Goal: Communication & Community: Ask a question

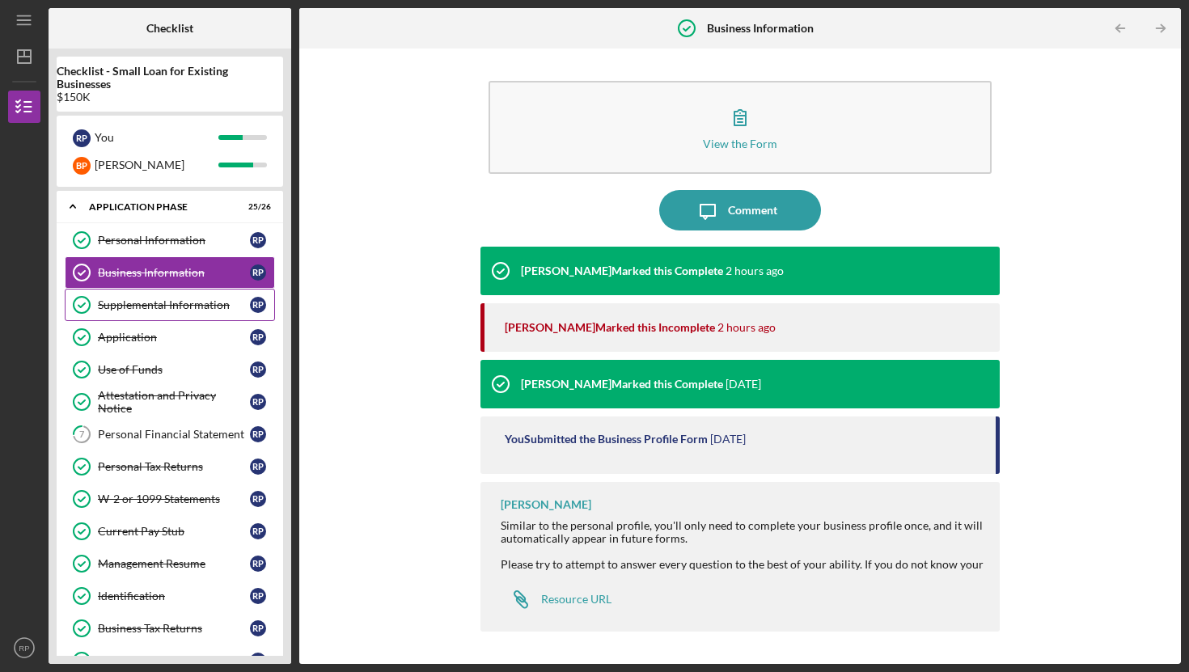
click at [162, 305] on div "Supplemental Information" at bounding box center [174, 305] width 152 height 13
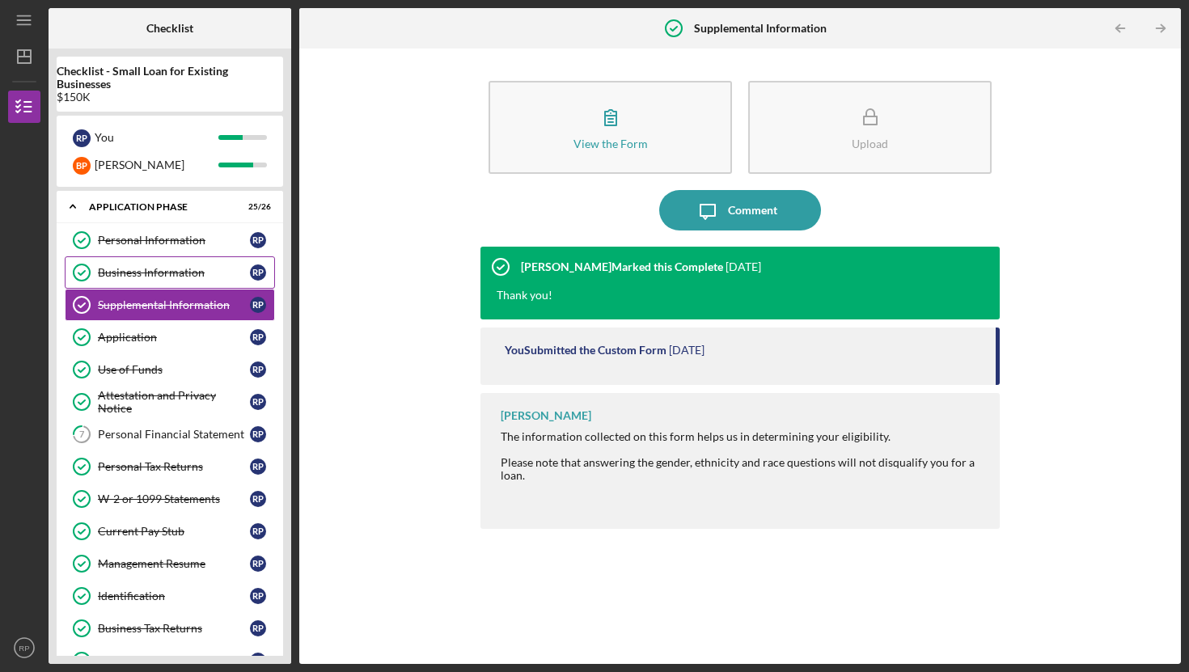
click at [140, 275] on div "Business Information" at bounding box center [174, 272] width 152 height 13
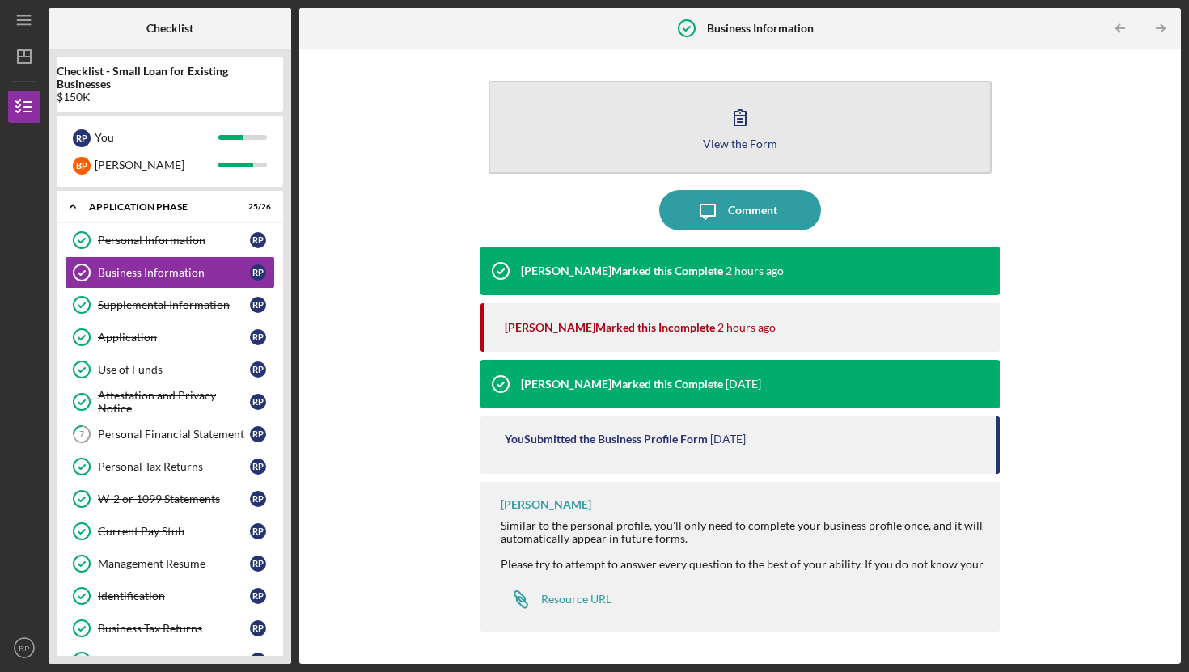
click at [749, 131] on icon "button" at bounding box center [740, 117] width 40 height 40
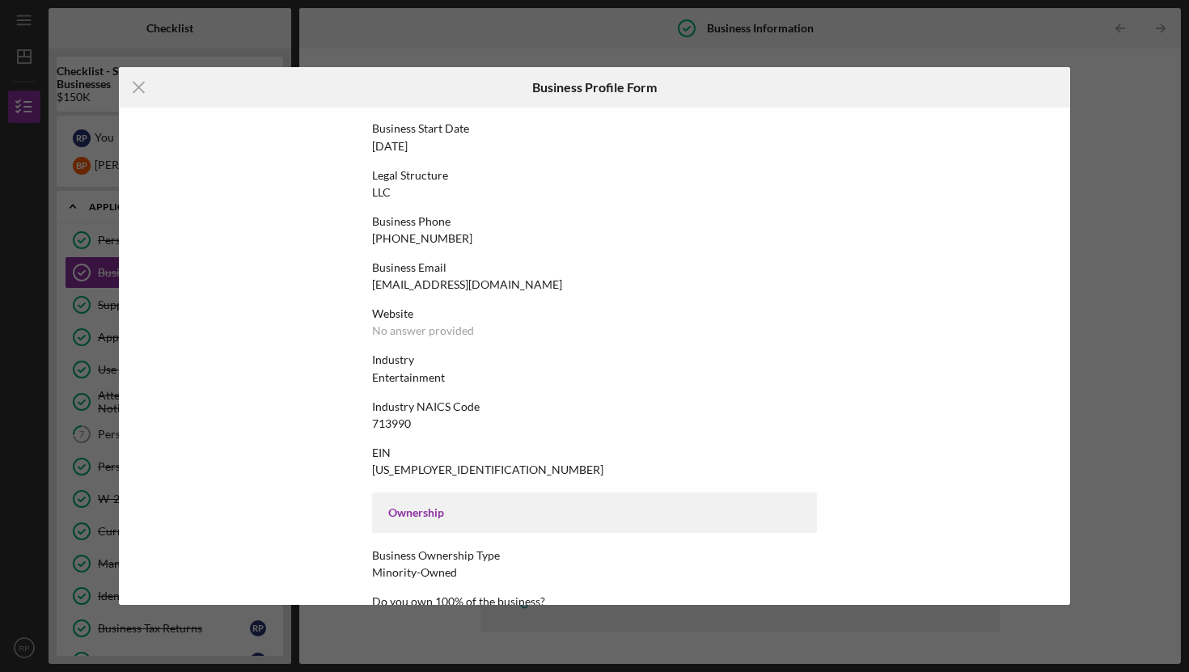
scroll to position [158, 0]
click at [138, 86] on line at bounding box center [138, 88] width 11 height 11
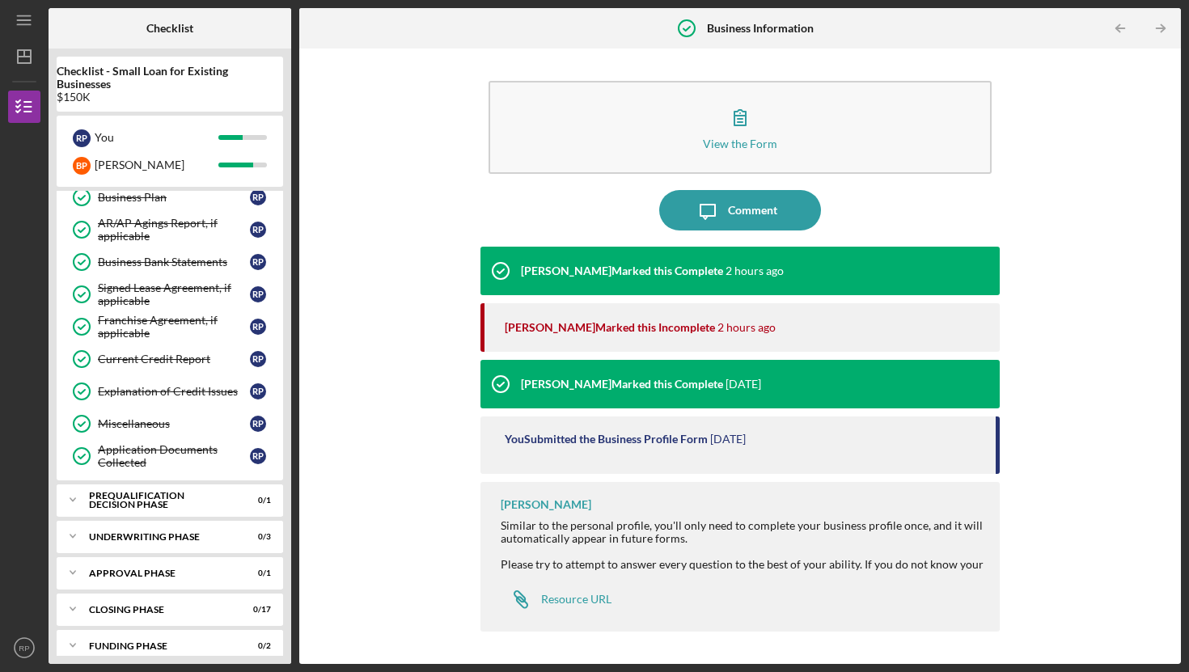
scroll to position [608, 0]
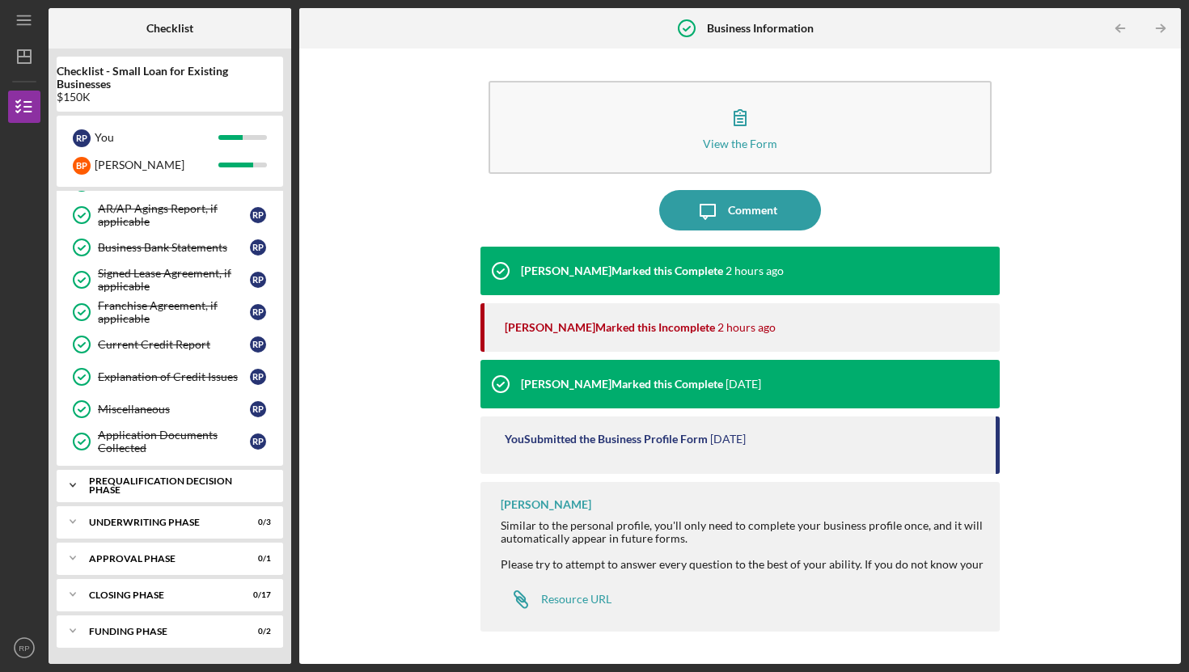
click at [166, 487] on div "Prequalification Decision Phase" at bounding box center [176, 486] width 174 height 19
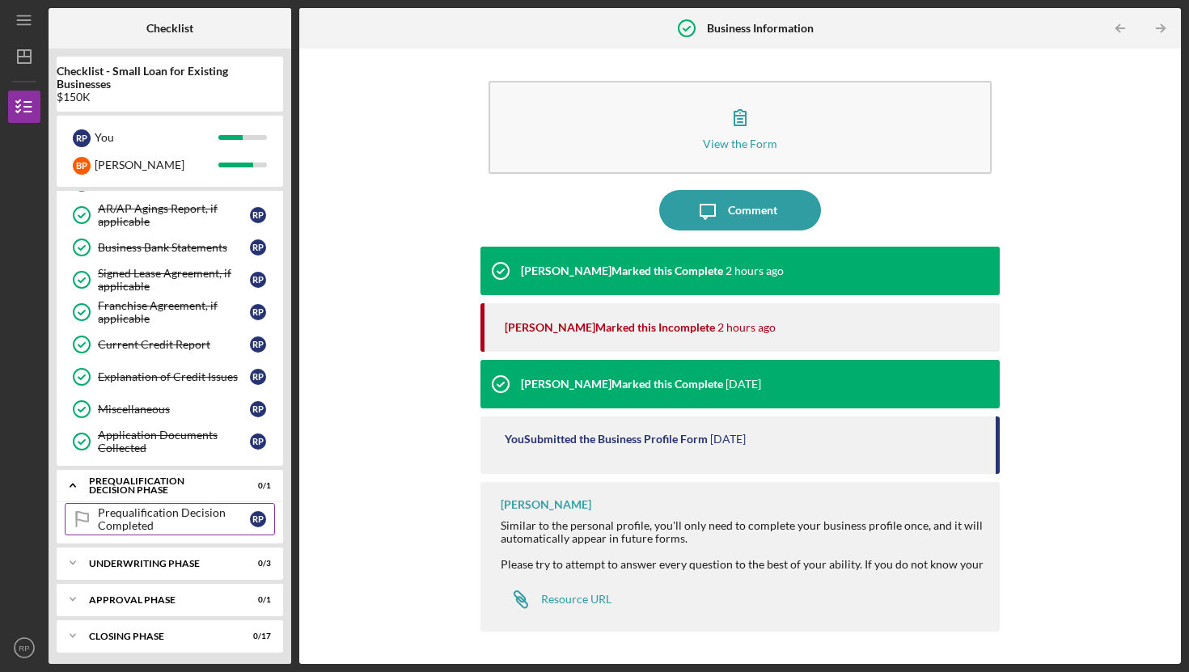
click at [144, 515] on div "Prequalification Decision Completed" at bounding box center [174, 519] width 152 height 26
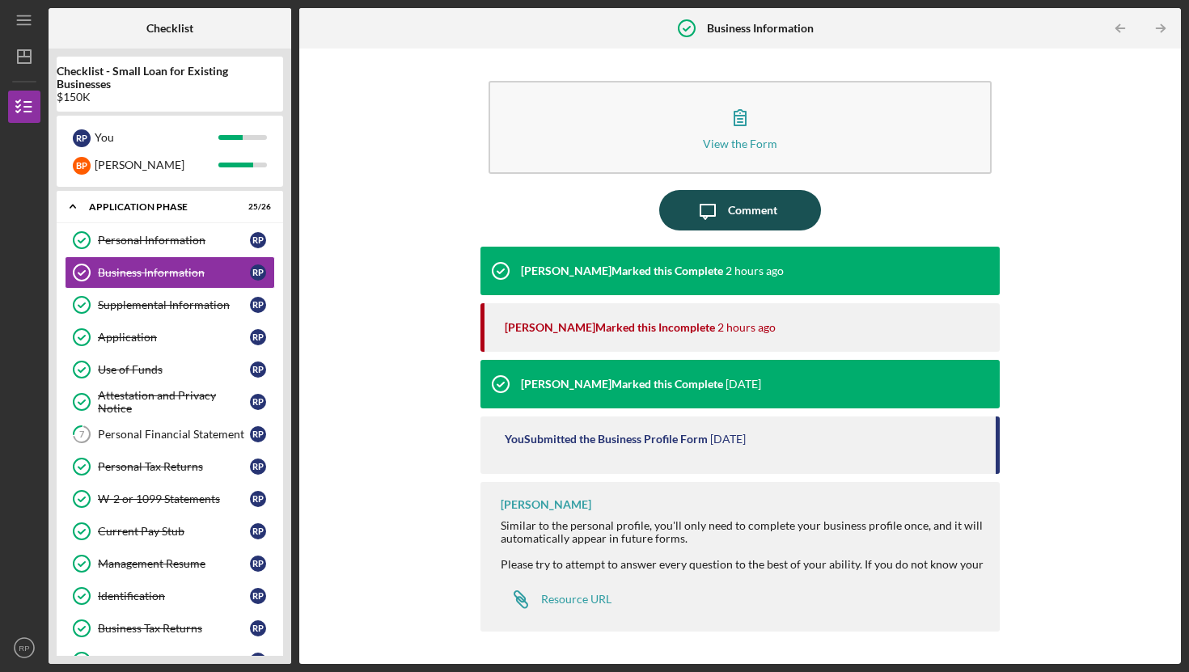
click at [733, 213] on div "Comment" at bounding box center [752, 210] width 49 height 40
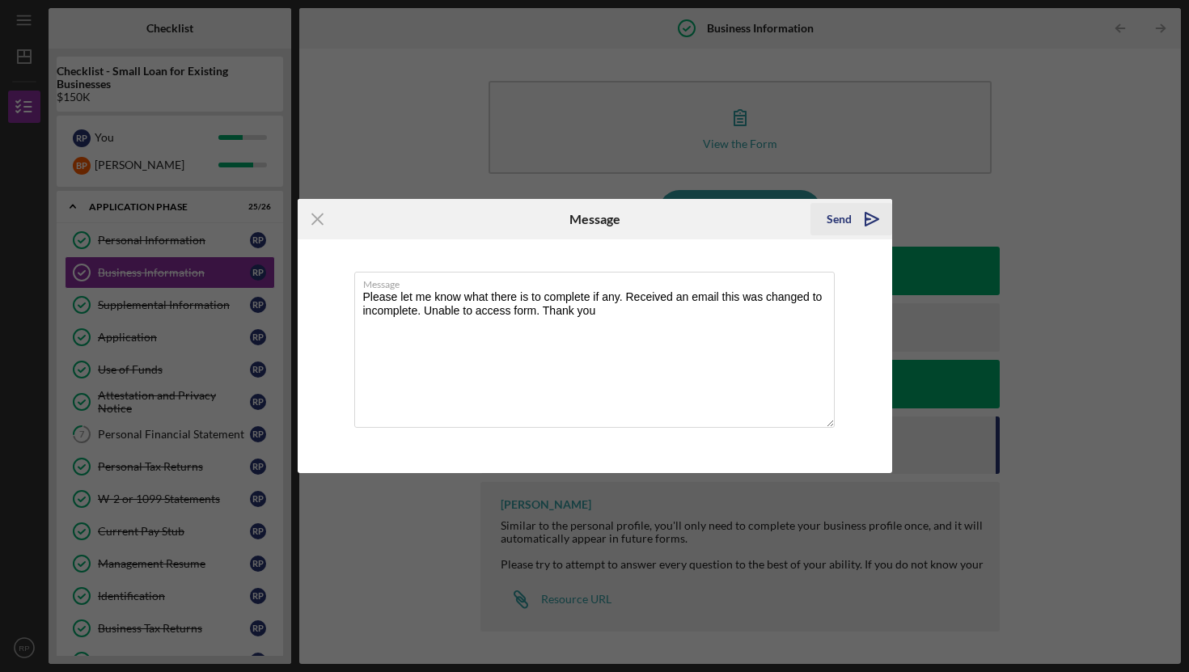
type textarea "Please let me know what there is to complete if any. Received an email this was…"
click at [837, 222] on div "Send" at bounding box center [839, 219] width 25 height 32
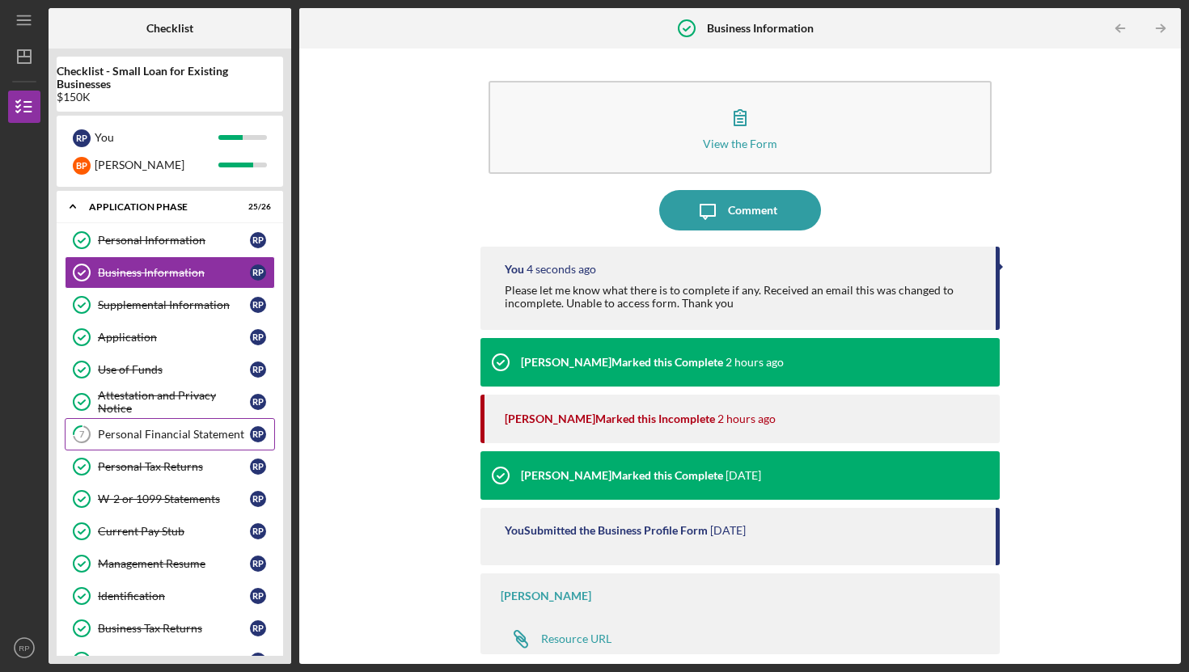
scroll to position [649, 0]
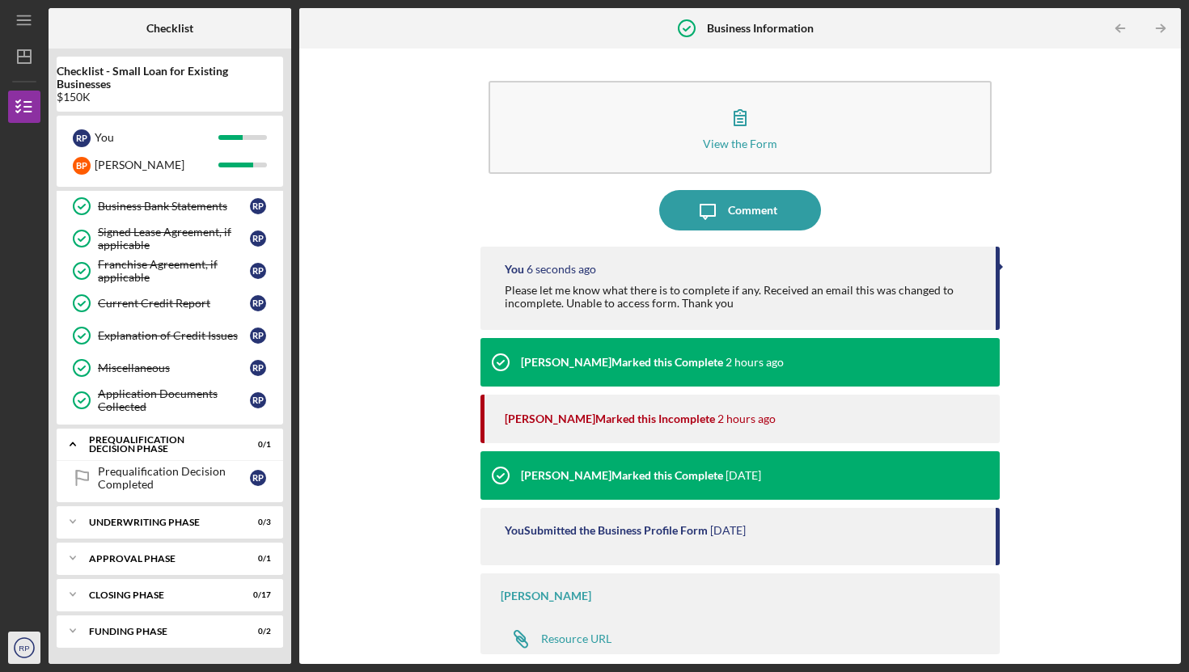
click at [23, 652] on text "RP" at bounding box center [24, 648] width 11 height 9
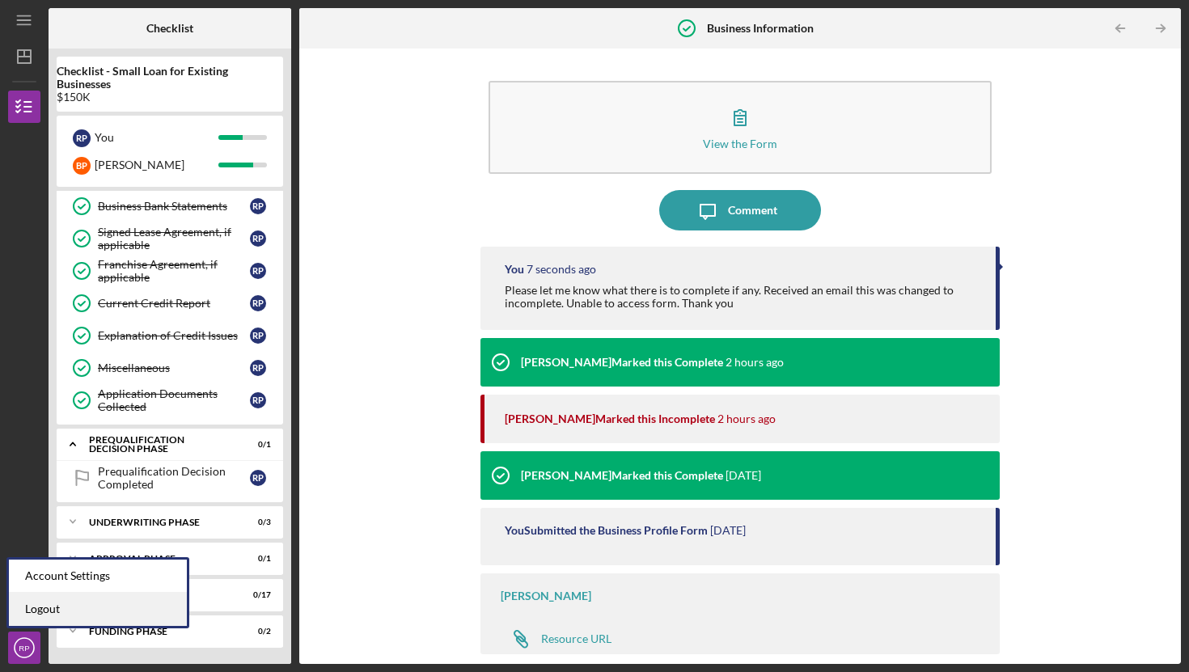
click at [43, 611] on link "Logout" at bounding box center [98, 609] width 178 height 33
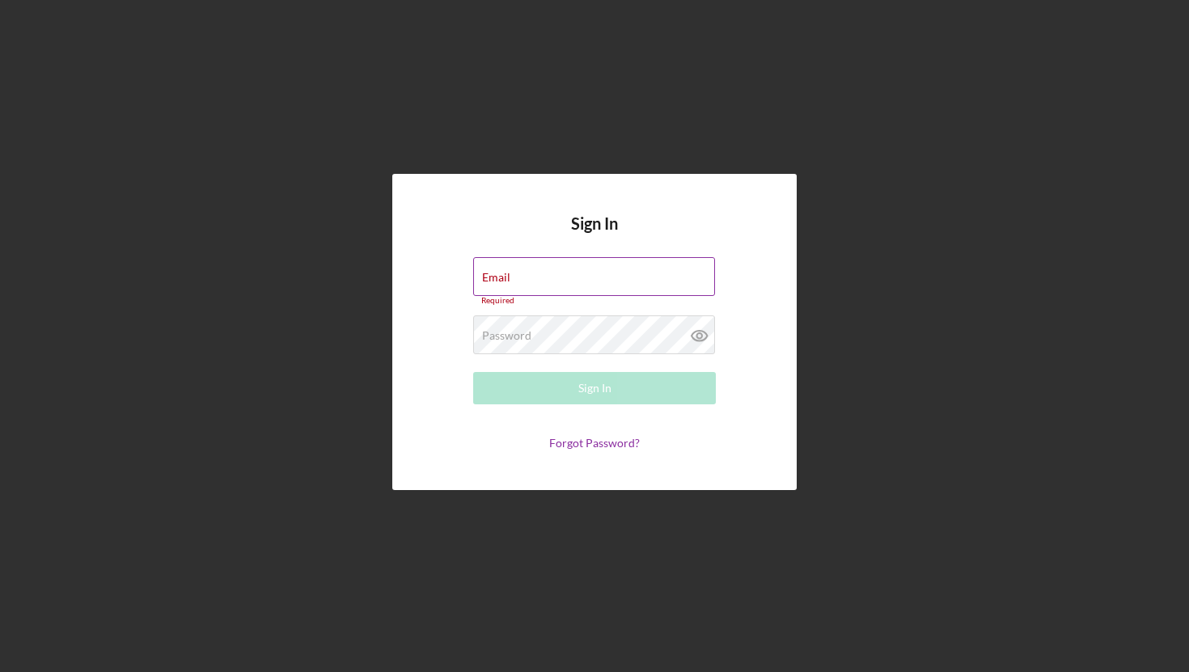
type input "[EMAIL_ADDRESS][DOMAIN_NAME]"
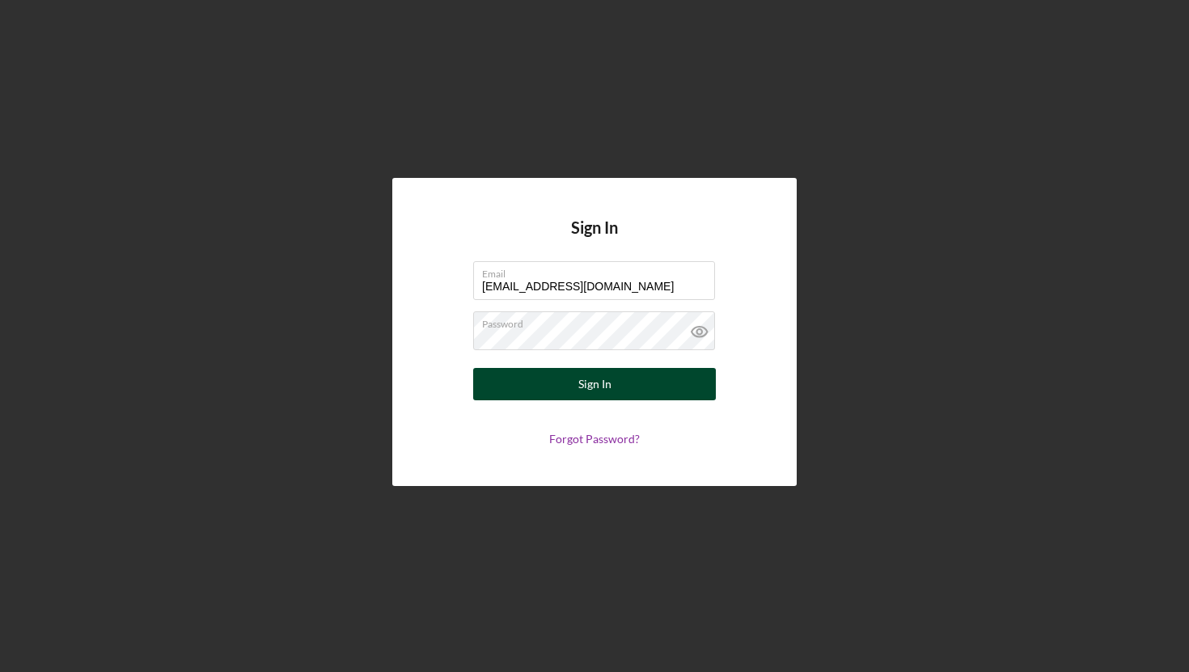
click at [560, 383] on button "Sign In" at bounding box center [594, 384] width 243 height 32
